Goal: Contribute content: Add original content to the website for others to see

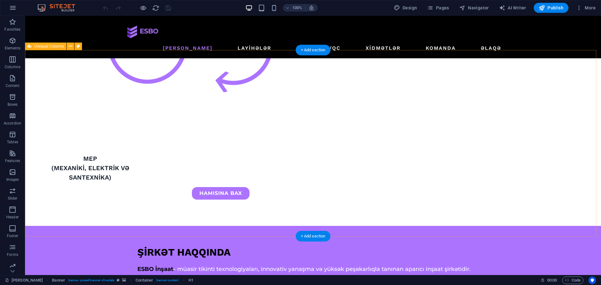
scroll to position [1139, 0]
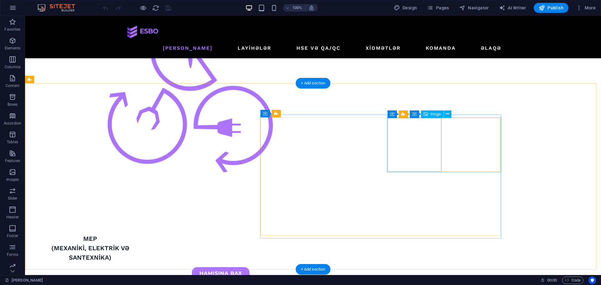
select select "%"
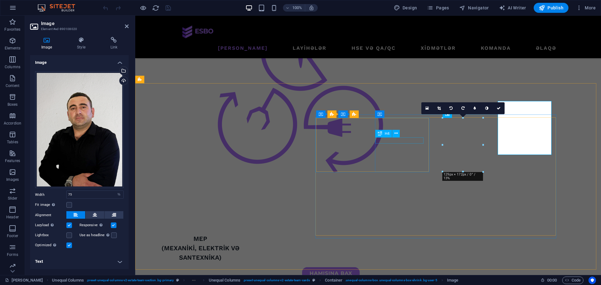
scroll to position [1155, 0]
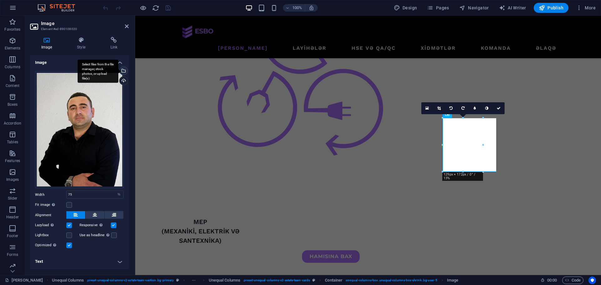
click at [123, 73] on div "Select files from the file manager, stock photos, or upload file(s)" at bounding box center [122, 71] width 9 height 9
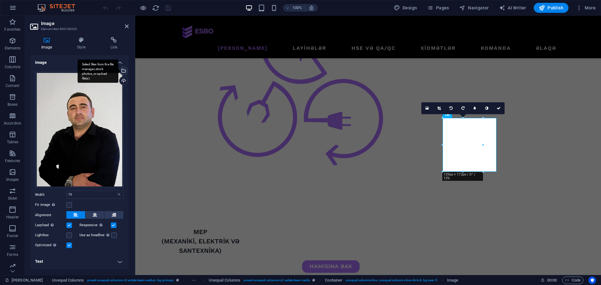
scroll to position [1143, 0]
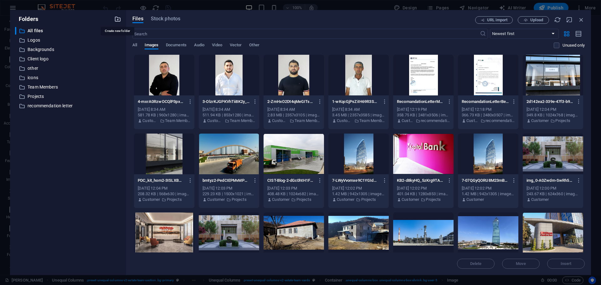
click at [119, 18] on icon "button" at bounding box center [117, 19] width 7 height 7
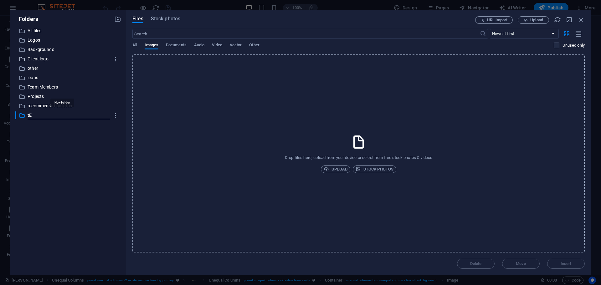
type input "t"
type input "Team Rectangular"
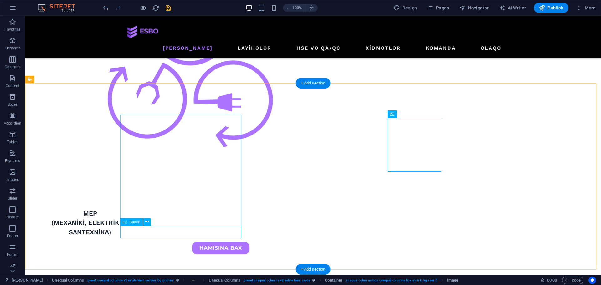
scroll to position [1139, 0]
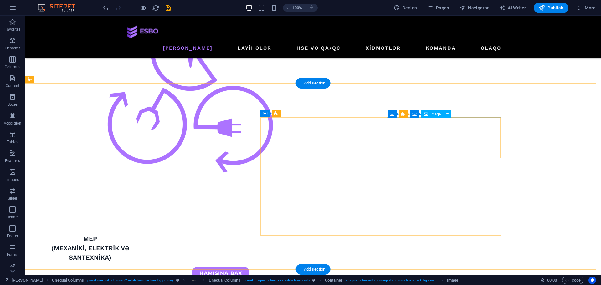
select select "%"
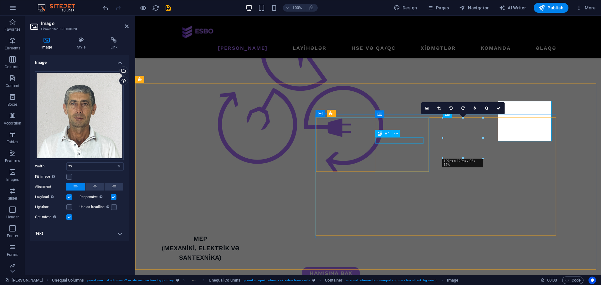
scroll to position [1155, 0]
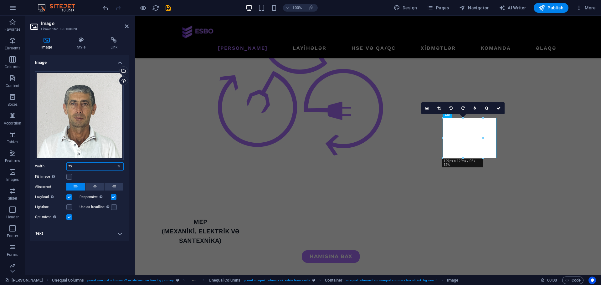
click at [104, 167] on input "75" at bounding box center [95, 167] width 57 height 8
type input "100"
click at [100, 226] on h4 "Text" at bounding box center [79, 233] width 99 height 15
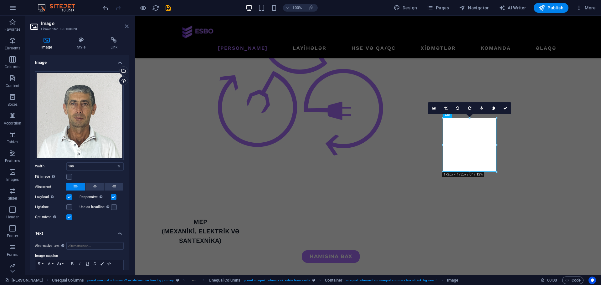
click at [127, 25] on icon at bounding box center [127, 26] width 4 height 5
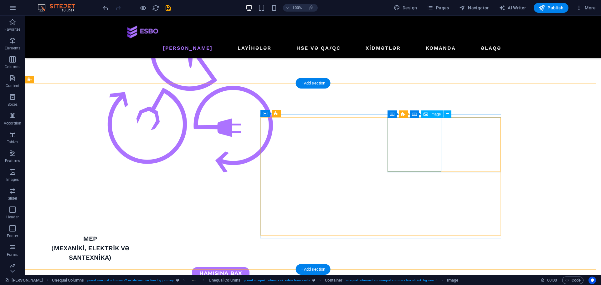
select select "%"
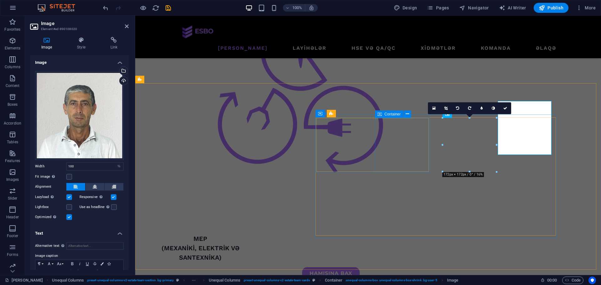
scroll to position [1155, 0]
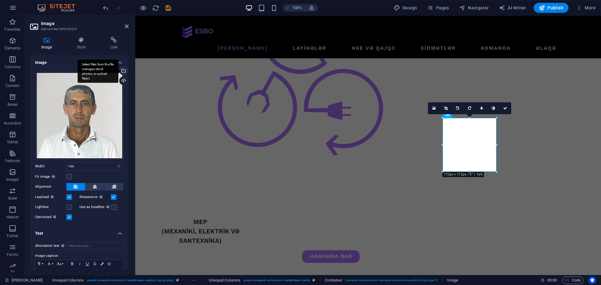
click at [118, 72] on div "Select files from the file manager, stock photos, or upload file(s)" at bounding box center [98, 70] width 41 height 23
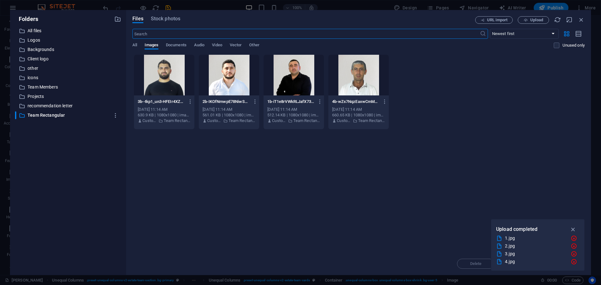
scroll to position [1143, 0]
click at [301, 75] on div at bounding box center [293, 75] width 60 height 41
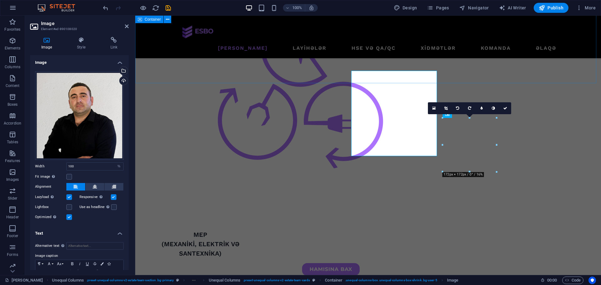
scroll to position [1155, 0]
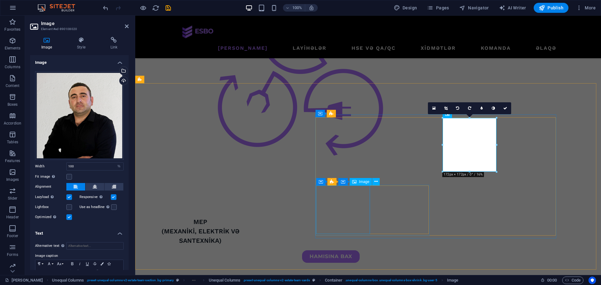
select select "%"
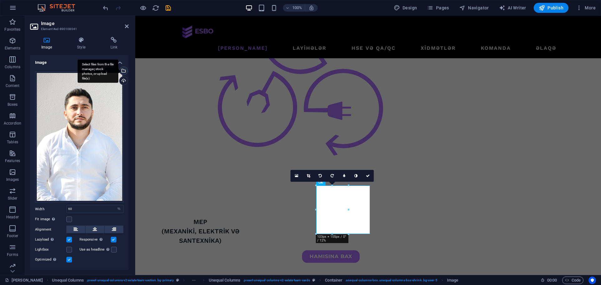
click at [118, 73] on div "Select files from the file manager, stock photos, or upload file(s)" at bounding box center [98, 70] width 41 height 23
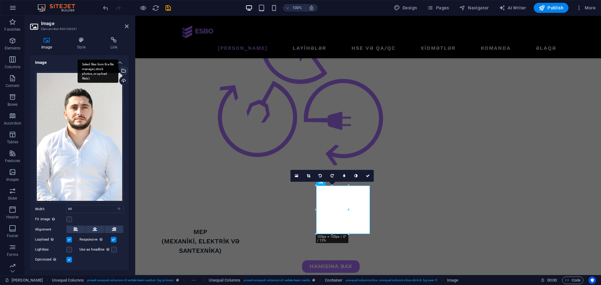
scroll to position [1143, 0]
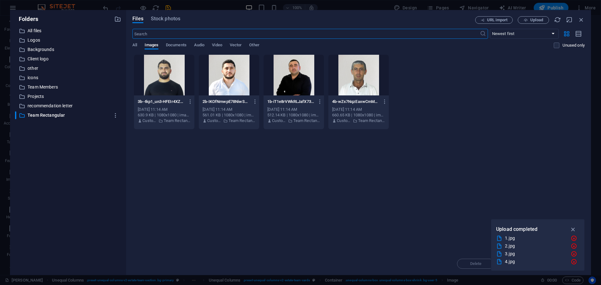
click at [235, 80] on div at bounding box center [229, 75] width 60 height 41
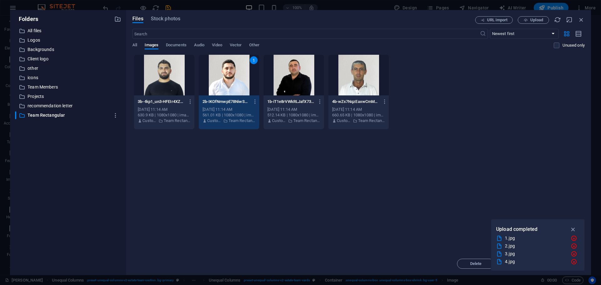
click at [235, 80] on div "1" at bounding box center [229, 75] width 60 height 41
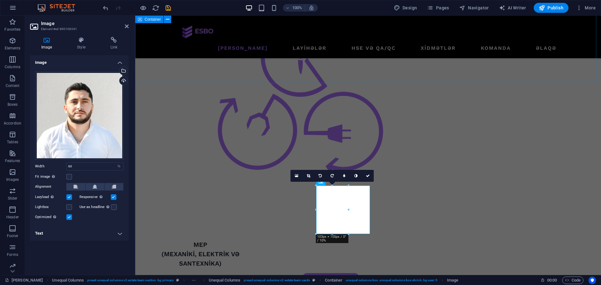
scroll to position [1155, 0]
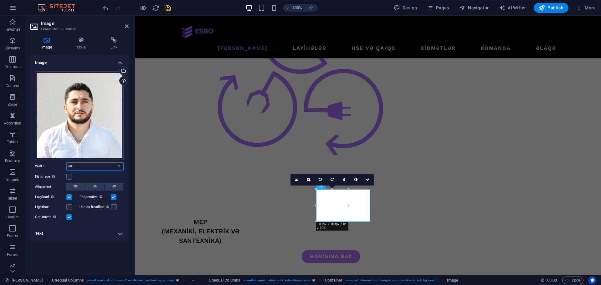
click at [95, 167] on input "60" at bounding box center [95, 167] width 57 height 8
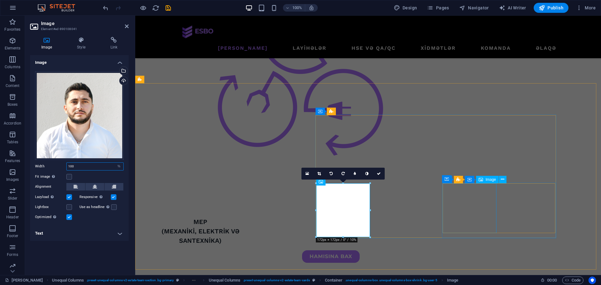
type input "100"
select select "%"
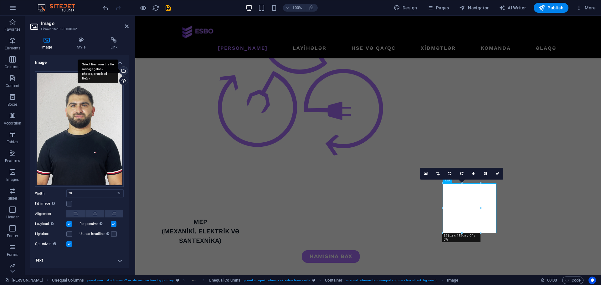
click at [124, 71] on div "Select files from the file manager, stock photos, or upload file(s)" at bounding box center [122, 71] width 9 height 9
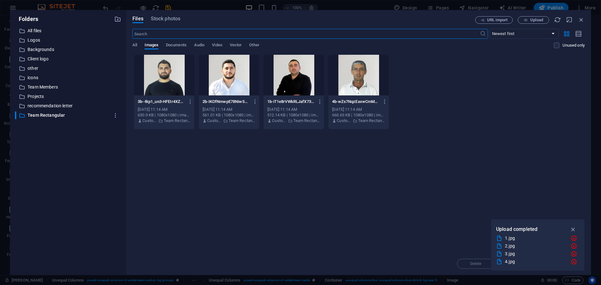
scroll to position [1143, 0]
click at [158, 74] on div at bounding box center [164, 75] width 60 height 41
click at [158, 74] on div "1" at bounding box center [164, 75] width 60 height 41
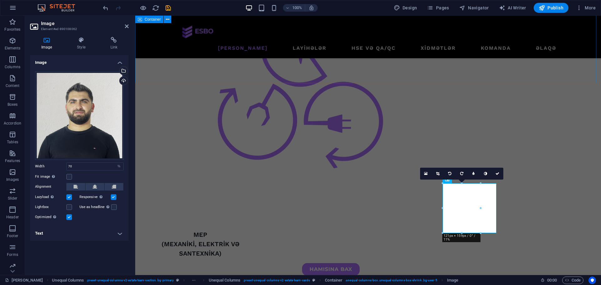
scroll to position [1155, 0]
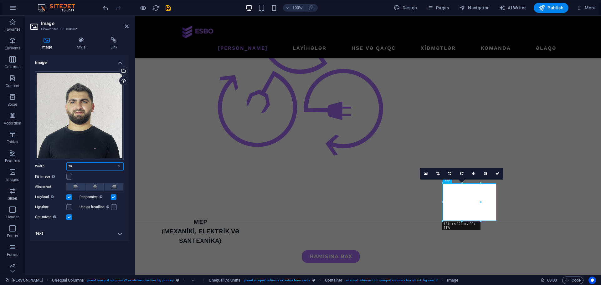
click at [79, 168] on input "70" at bounding box center [95, 167] width 57 height 8
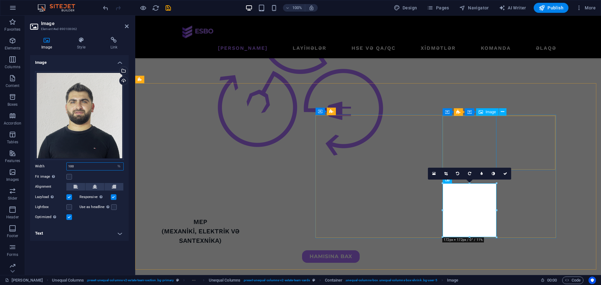
type input "100"
select select "%"
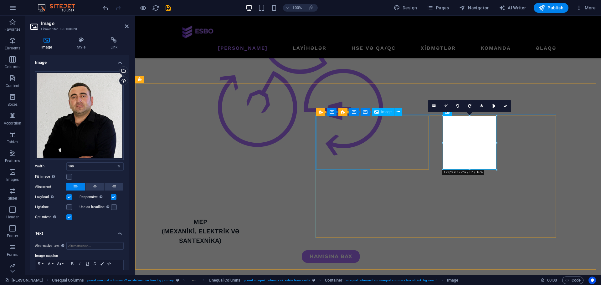
select select "%"
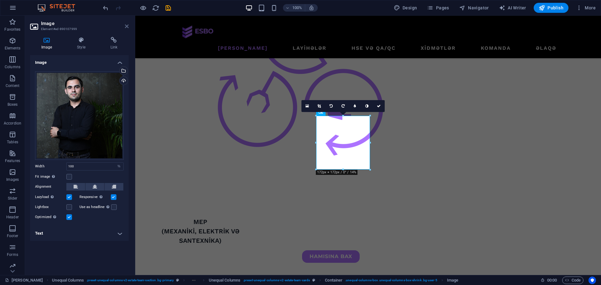
click at [126, 27] on icon at bounding box center [127, 26] width 4 height 5
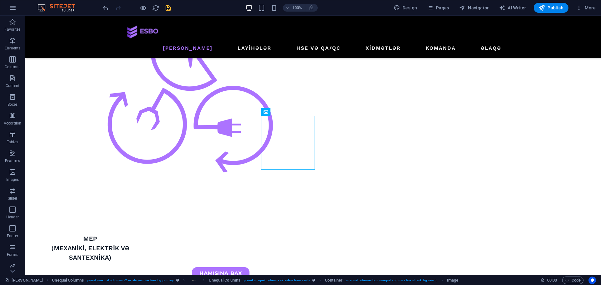
click at [170, 10] on icon "save" at bounding box center [168, 7] width 7 height 7
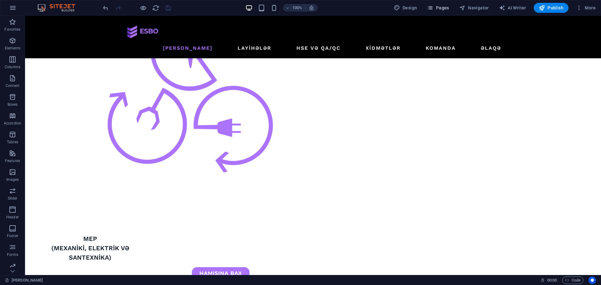
click at [442, 7] on span "Pages" at bounding box center [438, 8] width 22 height 6
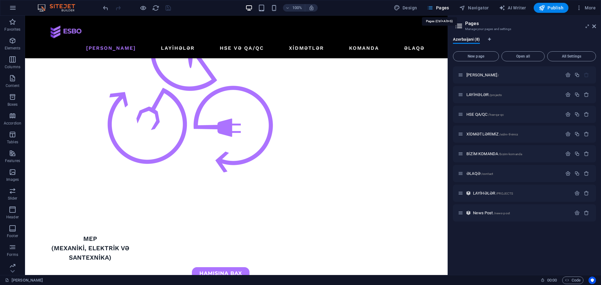
scroll to position [1164, 0]
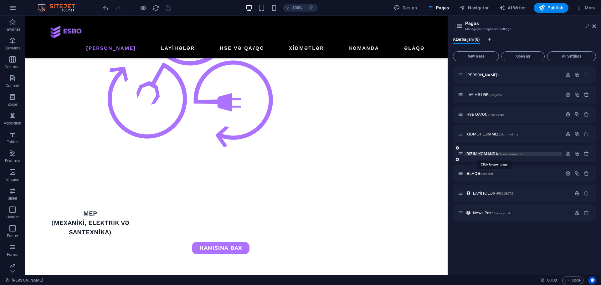
click at [485, 154] on span "BİZİM KOMANDA /bizim-komanda" at bounding box center [494, 153] width 56 height 5
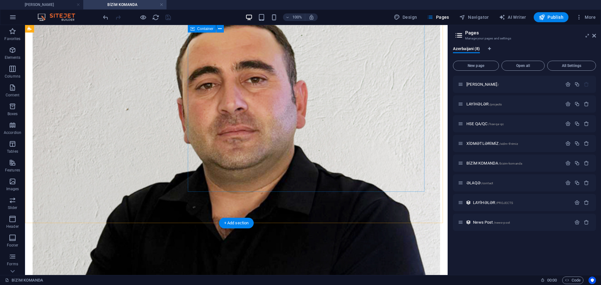
scroll to position [1063, 0]
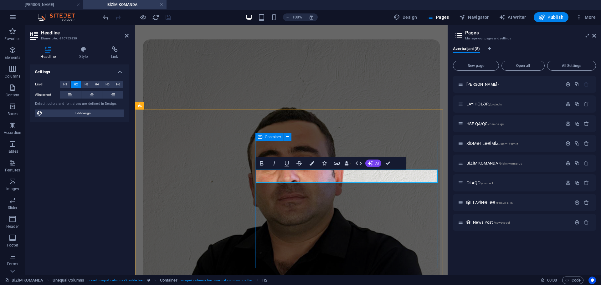
scroll to position [799, 0]
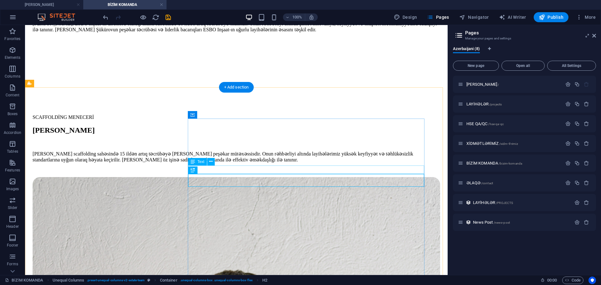
scroll to position [965, 0]
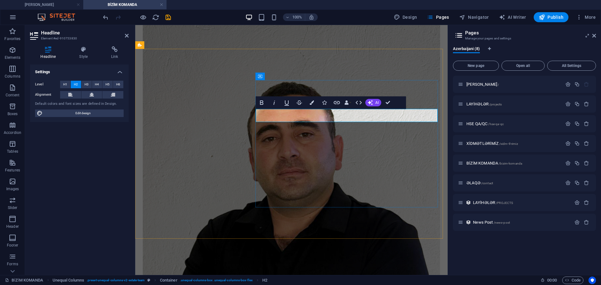
drag, startPoint x: 305, startPoint y: 117, endPoint x: 301, endPoint y: 115, distance: 4.4
drag, startPoint x: 328, startPoint y: 115, endPoint x: 332, endPoint y: 117, distance: 4.2
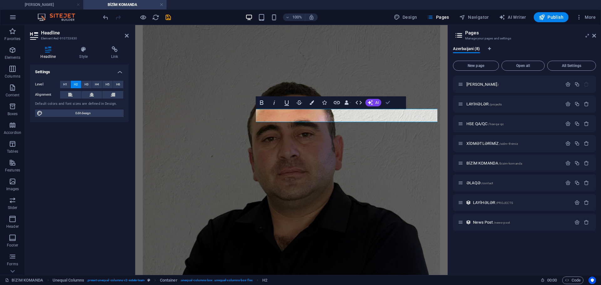
scroll to position [1030, 0]
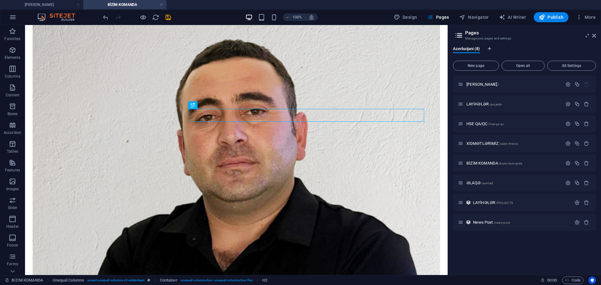
click at [596, 34] on aside "Pages Manage your pages and settings Azerbaijani (8) New page Open all All Sett…" at bounding box center [523, 150] width 153 height 250
click at [592, 36] on icon at bounding box center [594, 35] width 4 height 5
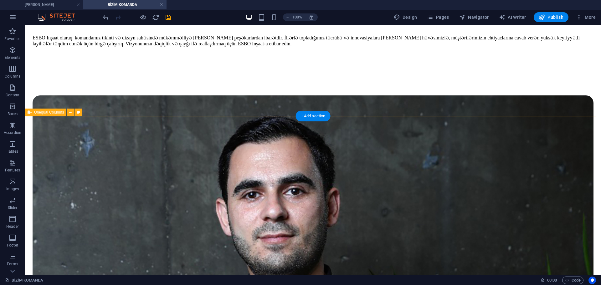
scroll to position [279, 0]
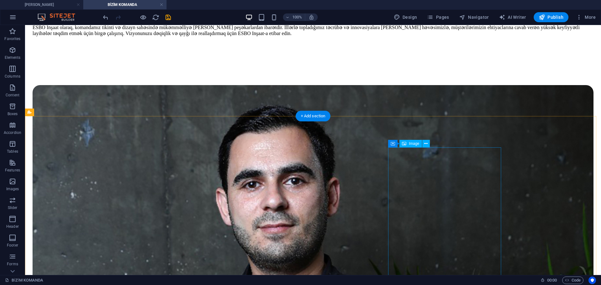
select select "%"
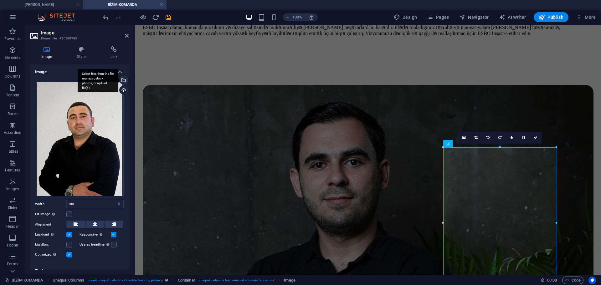
click at [123, 79] on div "Select files from the file manager, stock photos, or upload file(s)" at bounding box center [122, 80] width 9 height 9
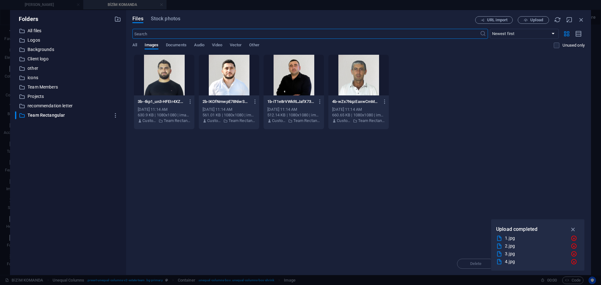
scroll to position [291, 0]
click at [284, 79] on div at bounding box center [293, 75] width 60 height 41
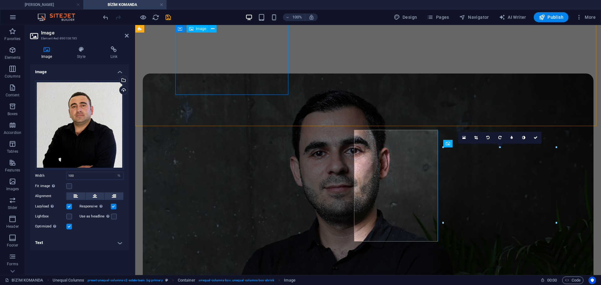
scroll to position [279, 0]
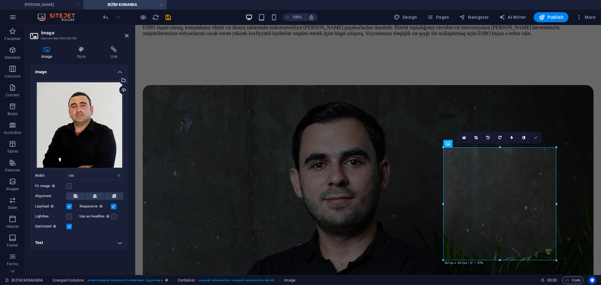
click at [535, 132] on link at bounding box center [535, 138] width 12 height 12
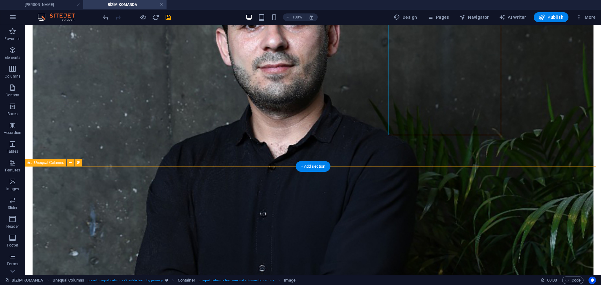
scroll to position [530, 0]
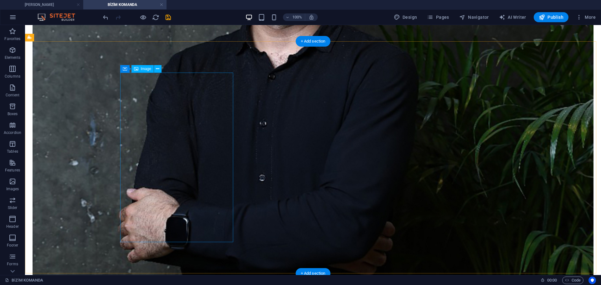
select select "%"
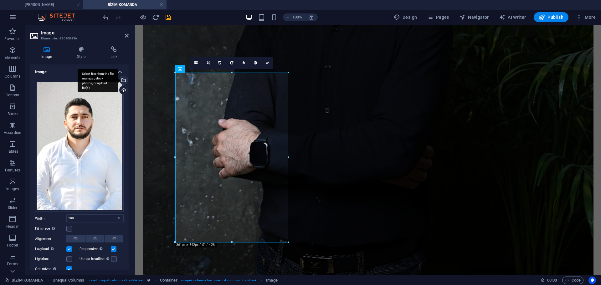
click at [118, 81] on div "Select files from the file manager, stock photos, or upload file(s)" at bounding box center [98, 80] width 41 height 23
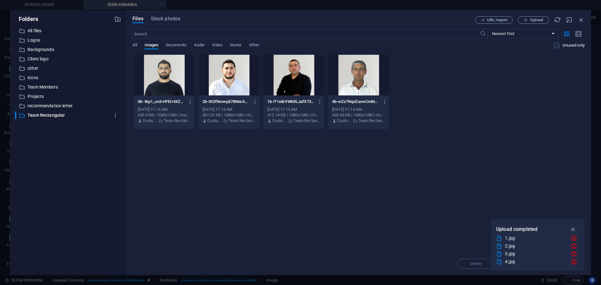
click at [217, 85] on div at bounding box center [229, 75] width 60 height 41
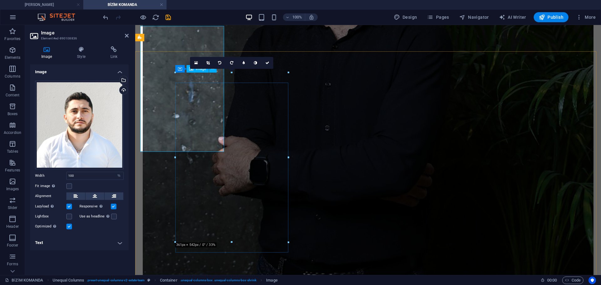
scroll to position [530, 0]
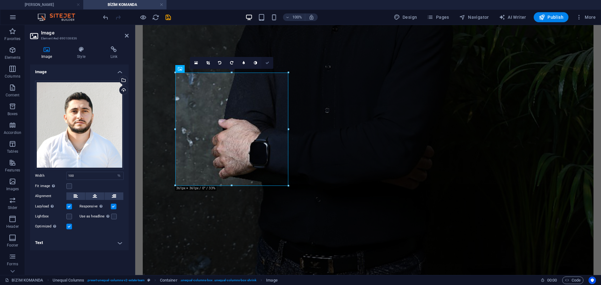
click at [267, 62] on icon at bounding box center [267, 63] width 4 height 4
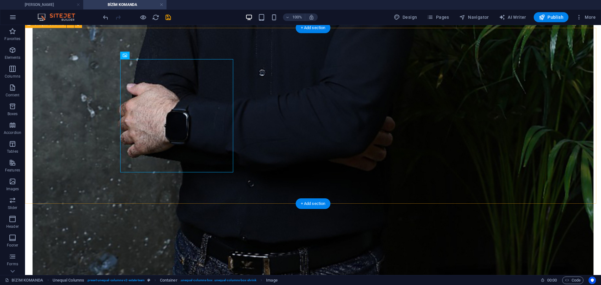
scroll to position [686, 0]
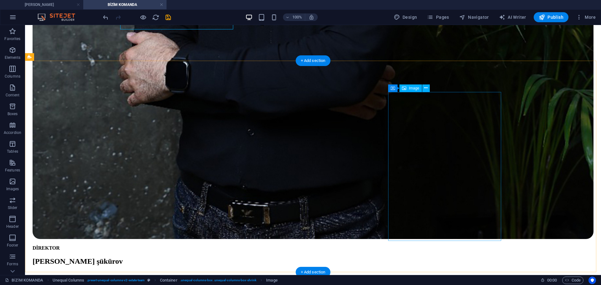
select select "%"
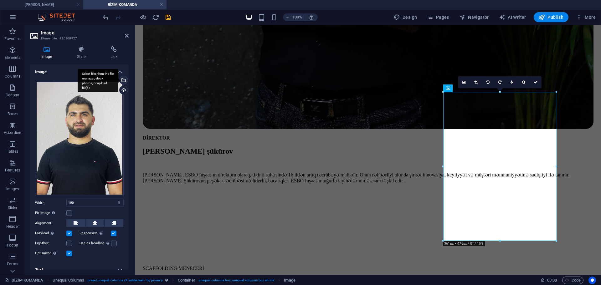
click at [124, 82] on div "Select files from the file manager, stock photos, or upload file(s)" at bounding box center [122, 80] width 9 height 9
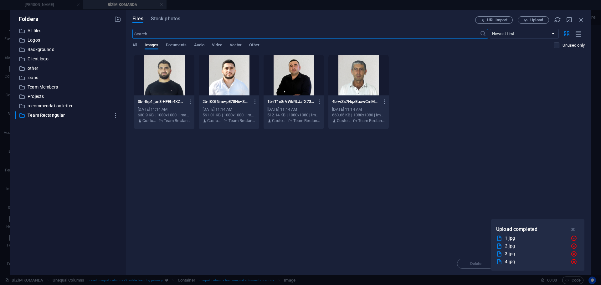
click at [167, 72] on div at bounding box center [164, 75] width 60 height 41
click at [167, 72] on div "1" at bounding box center [164, 75] width 60 height 41
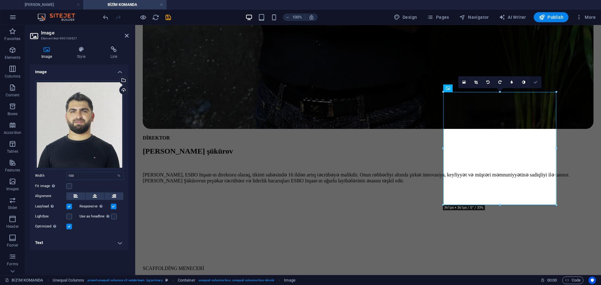
click at [535, 85] on link at bounding box center [535, 82] width 12 height 12
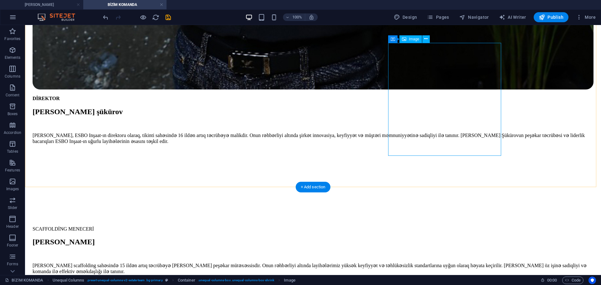
scroll to position [842, 0]
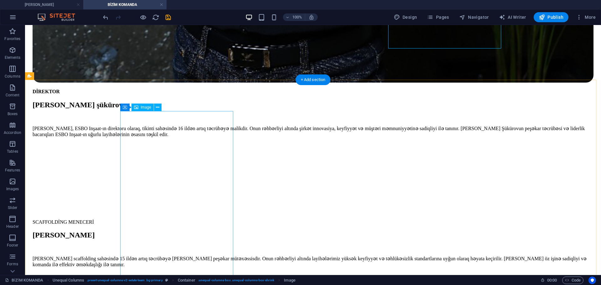
select select "%"
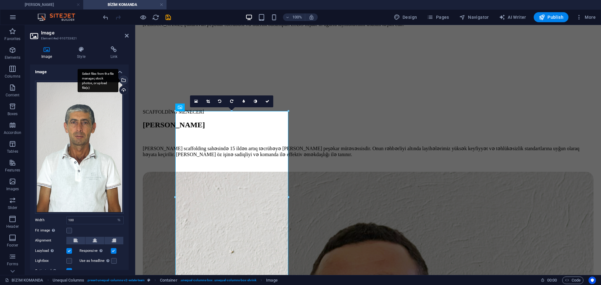
click at [118, 83] on div "Select files from the file manager, stock photos, or upload file(s)" at bounding box center [98, 80] width 41 height 23
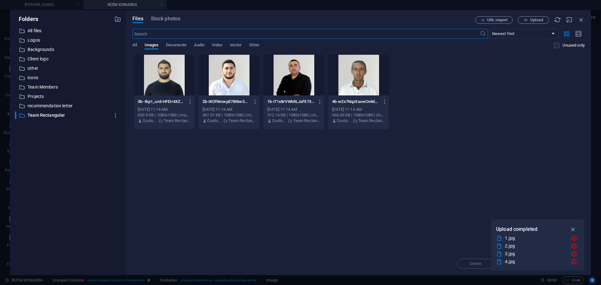
click at [352, 74] on div at bounding box center [358, 75] width 60 height 41
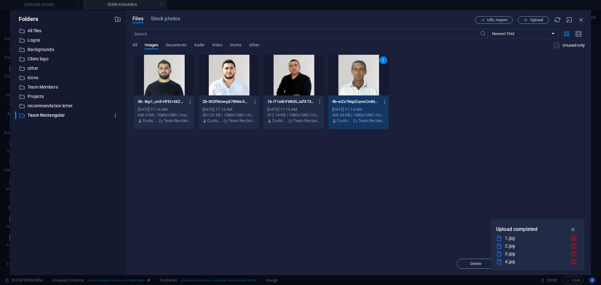
click at [352, 74] on div "1" at bounding box center [358, 75] width 60 height 41
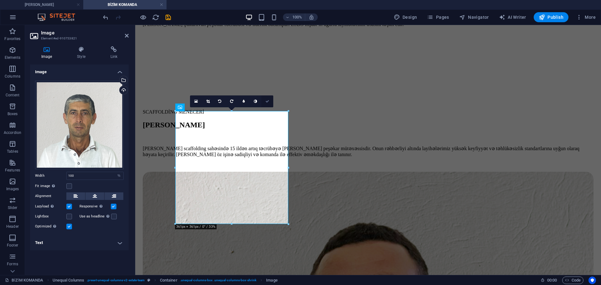
click at [262, 101] on link at bounding box center [267, 101] width 12 height 12
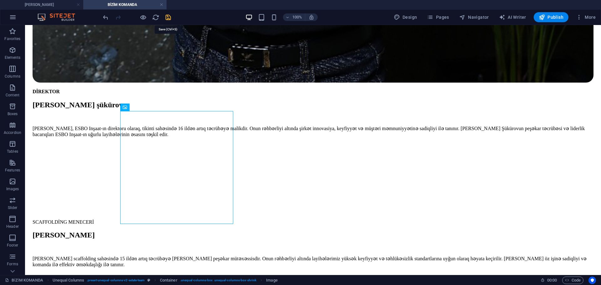
click at [167, 16] on icon "save" at bounding box center [168, 17] width 7 height 7
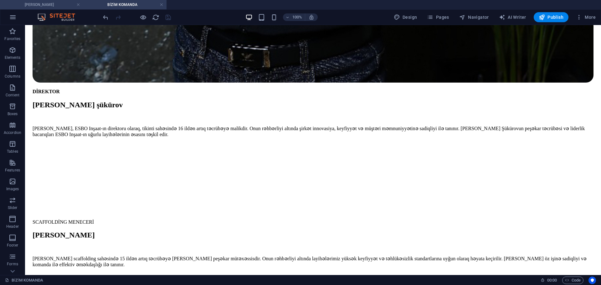
click at [42, 4] on h4 "[PERSON_NAME]" at bounding box center [41, 4] width 83 height 7
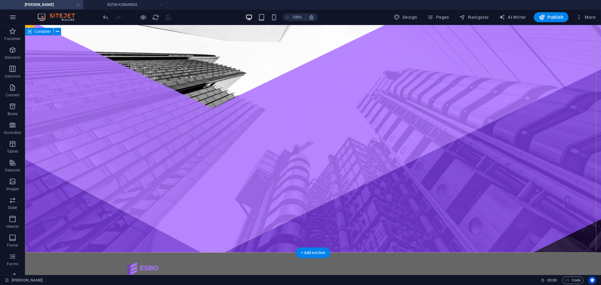
scroll to position [0, 0]
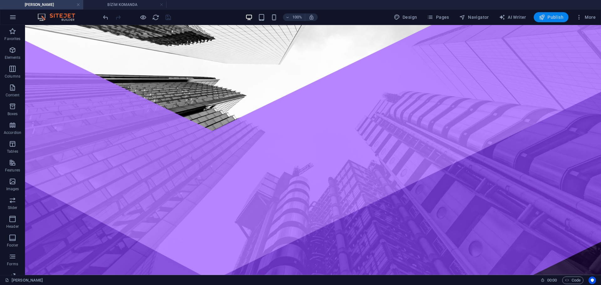
click at [554, 16] on span "Publish" at bounding box center [550, 17] width 25 height 6
